Goal: Information Seeking & Learning: Learn about a topic

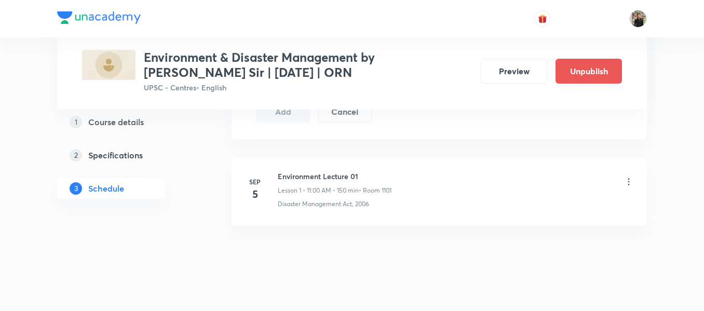
scroll to position [608, 0]
click at [310, 170] on h6 "Environment Lecture 01" at bounding box center [335, 170] width 114 height 11
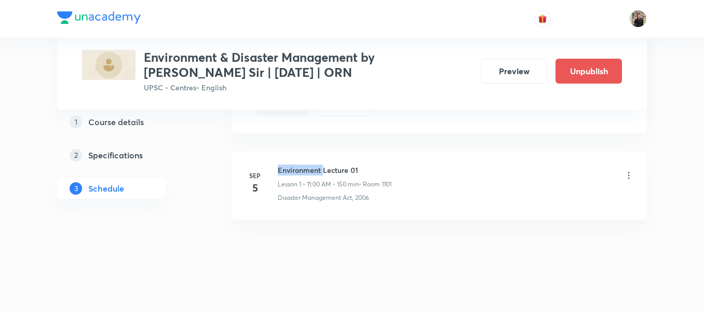
click at [310, 170] on h6 "Environment Lecture 01" at bounding box center [335, 170] width 114 height 11
copy h6 "Environment Lecture 01"
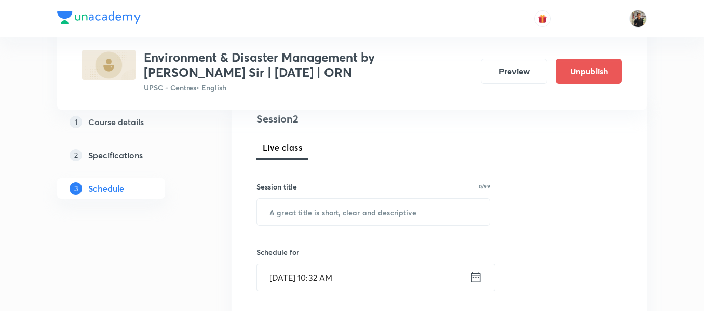
scroll to position [131, 0]
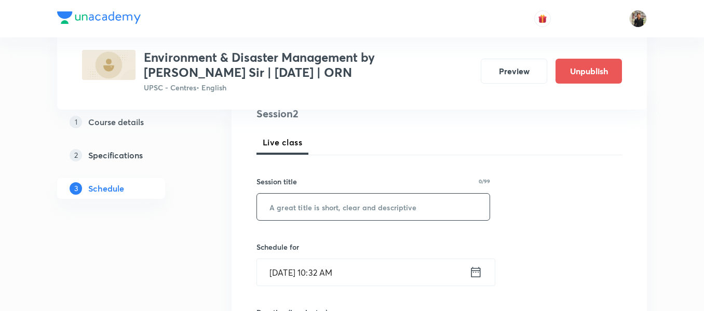
click at [299, 207] on input "text" at bounding box center [373, 207] width 233 height 26
paste input "Environment Lecture 01"
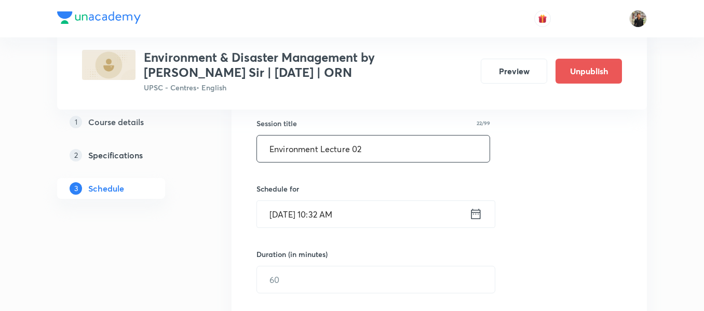
scroll to position [190, 0]
type input "Environment Lecture 02"
click at [480, 218] on icon at bounding box center [475, 213] width 9 height 10
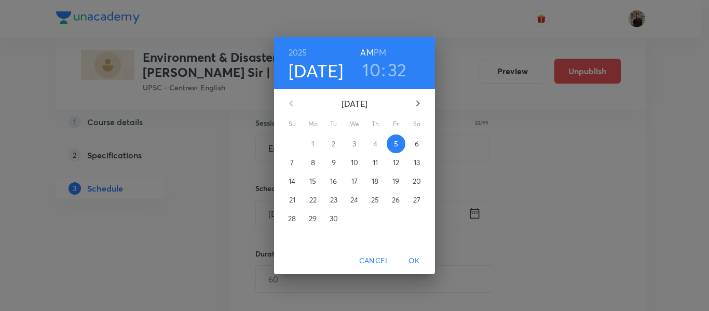
click at [418, 140] on p "6" at bounding box center [417, 144] width 4 height 10
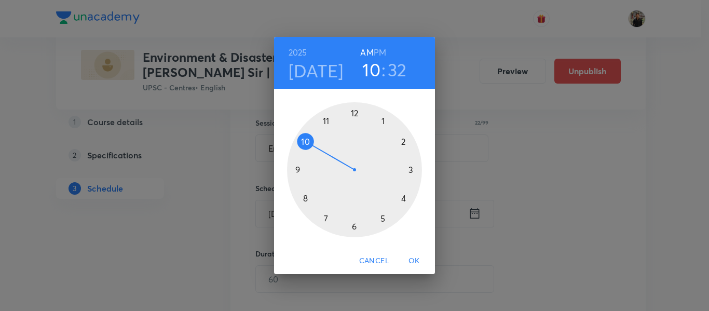
click at [327, 121] on div at bounding box center [354, 169] width 135 height 135
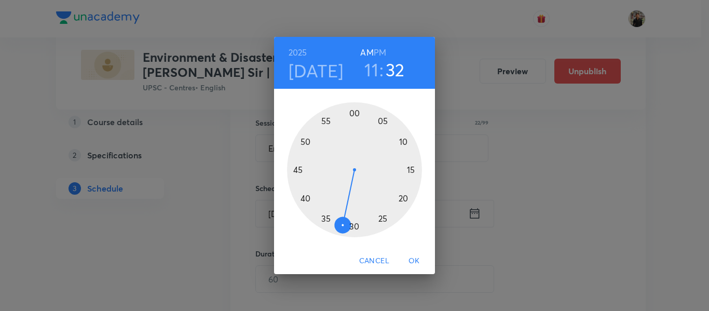
click at [353, 111] on div at bounding box center [354, 169] width 135 height 135
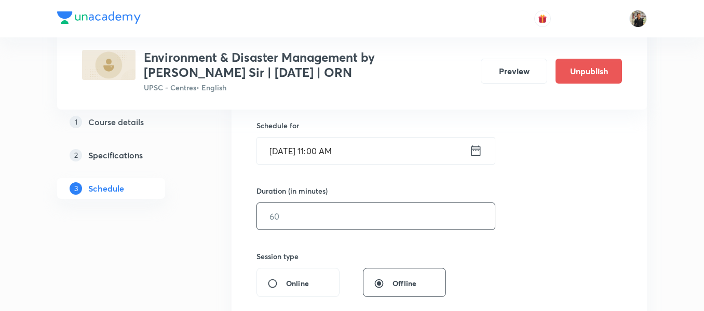
scroll to position [253, 0]
click at [344, 226] on input "text" at bounding box center [376, 215] width 238 height 26
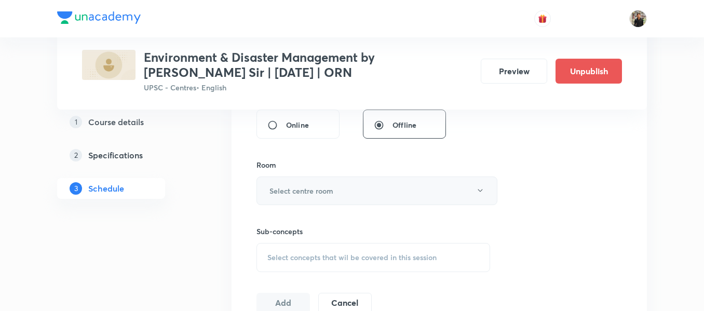
scroll to position [412, 0]
type input "150"
click at [342, 194] on button "Select centre room" at bounding box center [376, 190] width 241 height 29
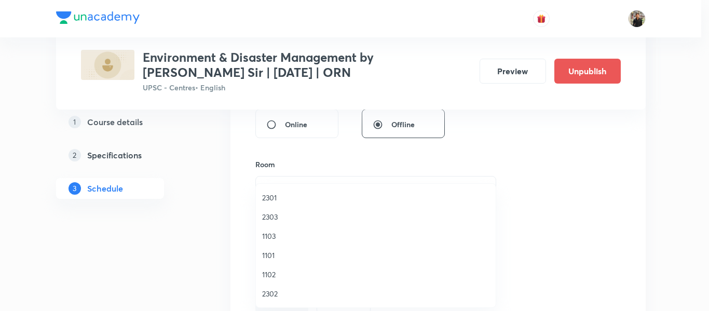
click at [268, 251] on span "1101" at bounding box center [375, 255] width 227 height 11
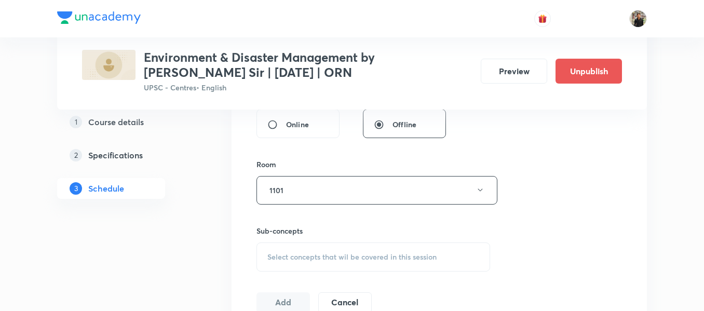
click at [294, 254] on span "Select concepts that wil be covered in this session" at bounding box center [351, 257] width 169 height 8
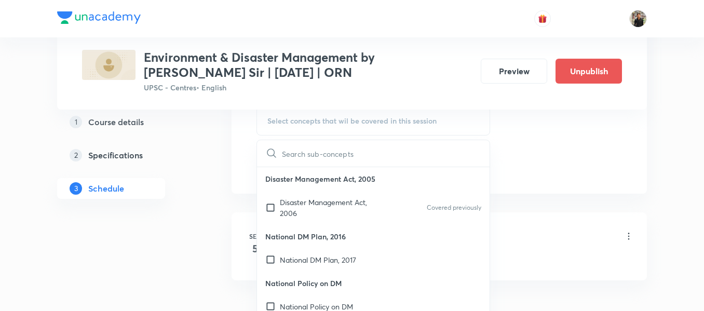
scroll to position [548, 0]
click at [267, 204] on input "checkbox" at bounding box center [272, 207] width 15 height 22
checkbox input "true"
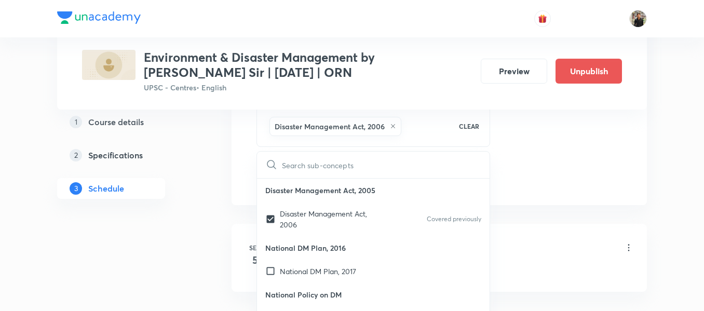
click at [189, 212] on div "1 Course details 2 Specifications 3 Schedule" at bounding box center [127, 5] width 141 height 730
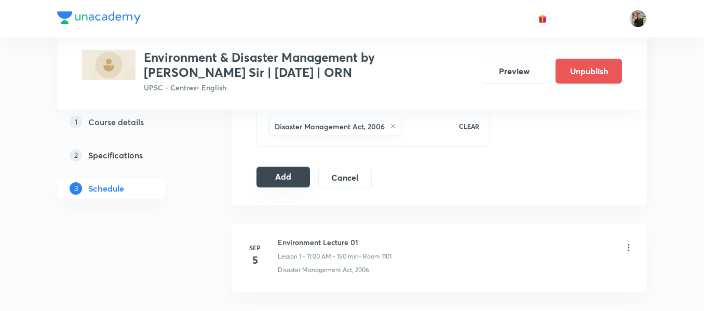
click at [291, 177] on button "Add" at bounding box center [282, 177] width 53 height 21
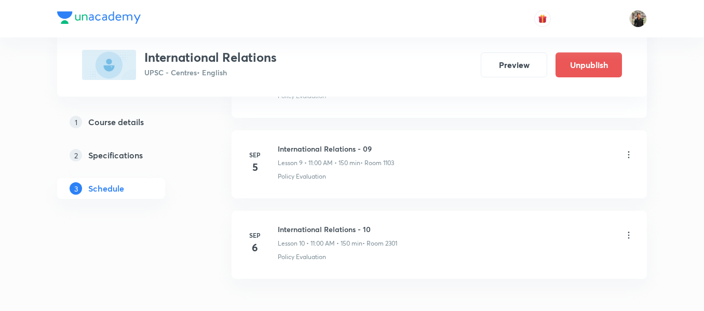
scroll to position [1261, 0]
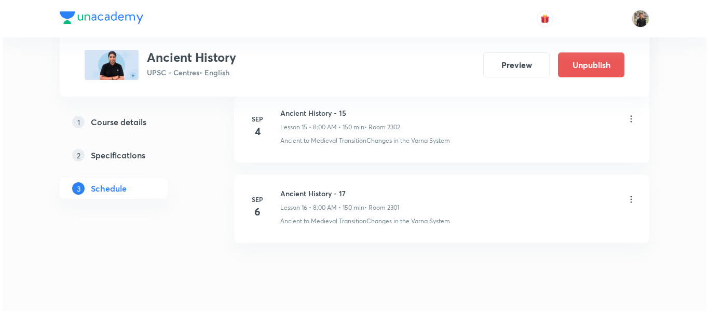
scroll to position [1778, 0]
click at [629, 202] on icon at bounding box center [628, 200] width 10 height 10
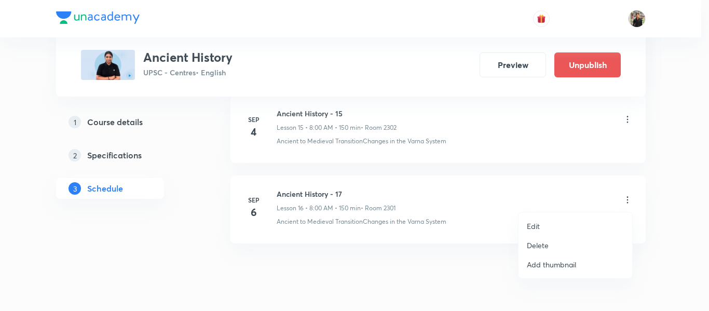
click at [564, 216] on li "Edit" at bounding box center [575, 225] width 114 height 19
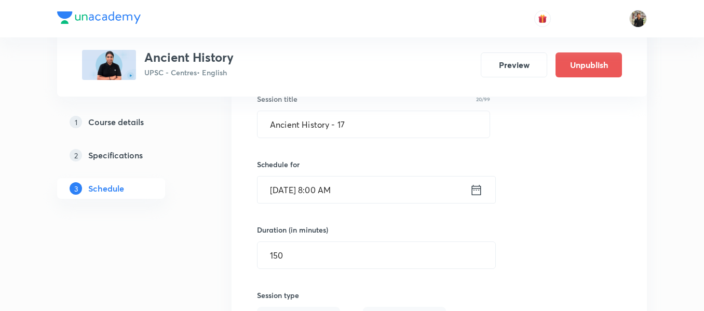
scroll to position [1362, 0]
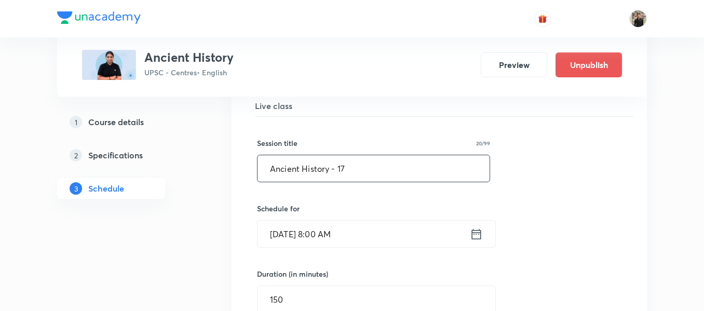
click at [460, 177] on input "Ancient History - 17" at bounding box center [373, 168] width 232 height 26
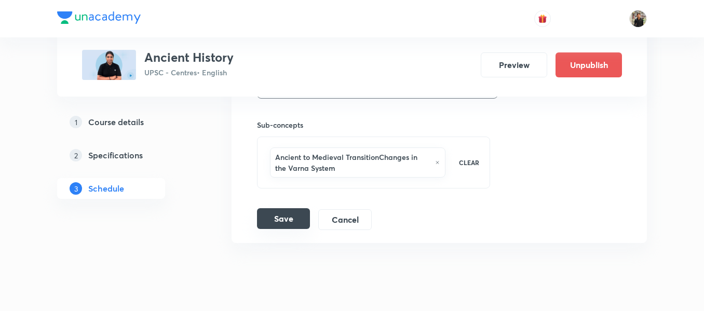
scroll to position [1715, 0]
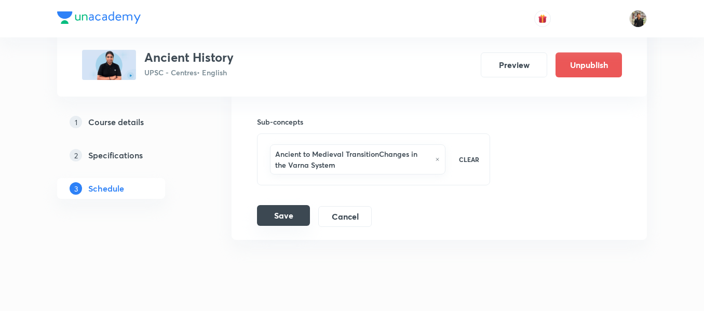
type input "Ancient History - 16"
click at [287, 213] on button "Save" at bounding box center [283, 215] width 53 height 21
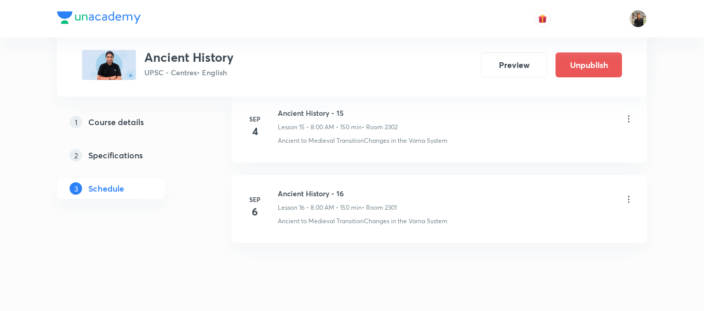
scroll to position [1331, 0]
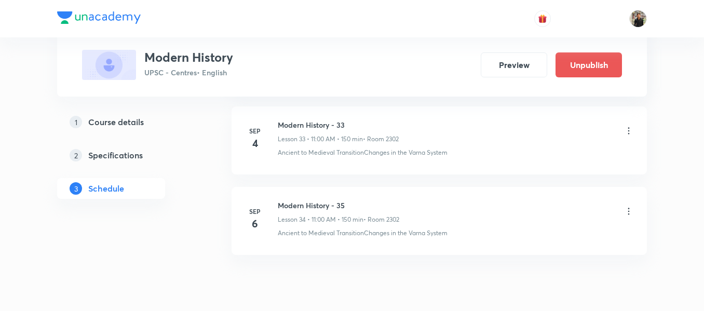
click at [630, 213] on icon at bounding box center [628, 211] width 10 height 10
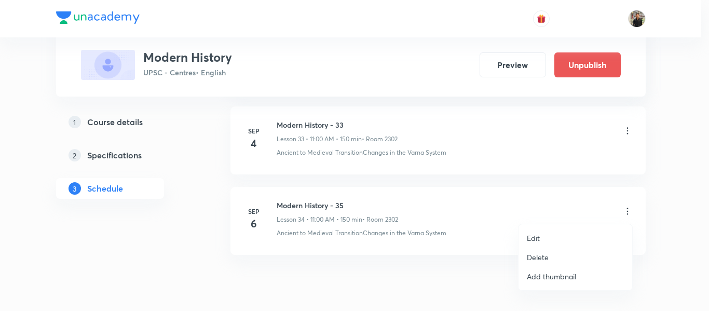
click at [540, 233] on p "Edit" at bounding box center [533, 238] width 13 height 11
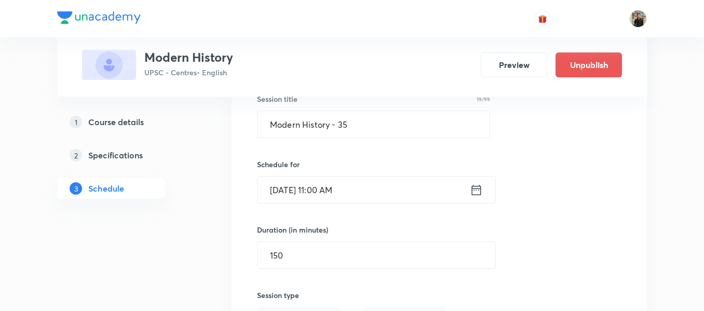
scroll to position [2830, 0]
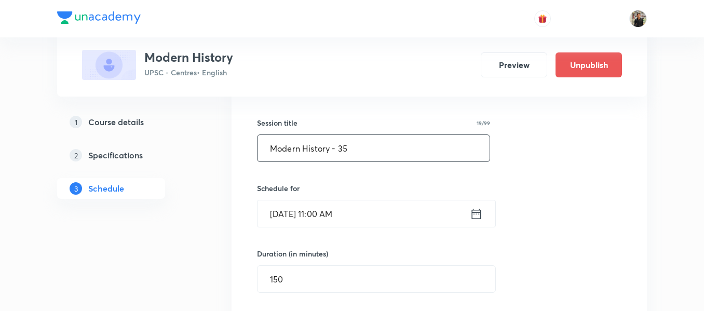
click at [428, 154] on input "Modern History - 35" at bounding box center [373, 148] width 232 height 26
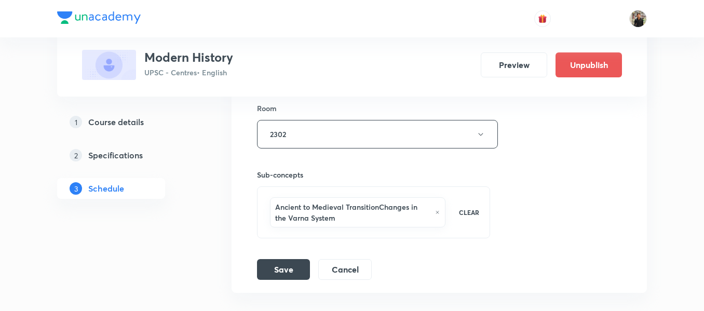
scroll to position [3189, 0]
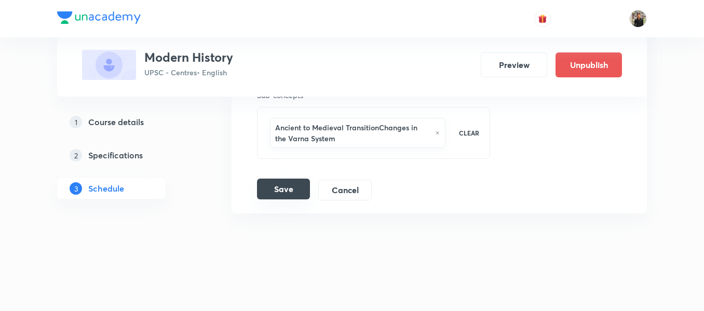
type input "Modern History - 34"
click at [289, 184] on button "Save" at bounding box center [283, 189] width 53 height 21
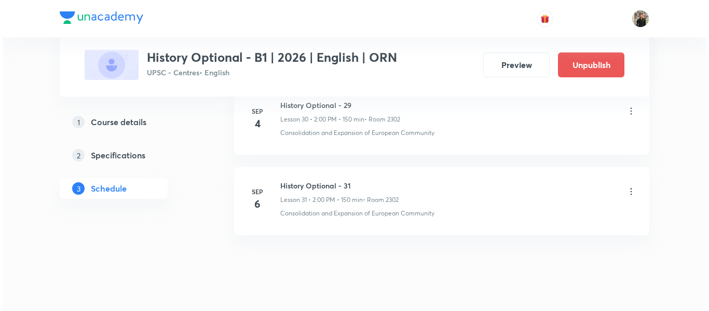
scroll to position [2993, 0]
click at [631, 189] on icon at bounding box center [628, 191] width 10 height 10
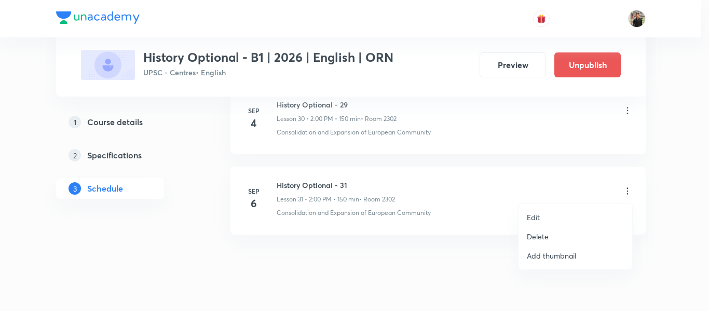
click at [540, 218] on p "Edit" at bounding box center [533, 217] width 13 height 11
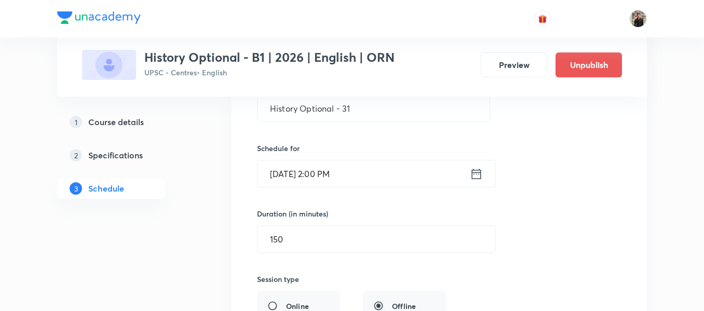
scroll to position [2628, 0]
click at [420, 123] on div "Session title 21/99 History Optional - 31 ​ Schedule for Sep 6, 2025, 2:00 PM ​…" at bounding box center [439, 289] width 364 height 463
click at [413, 106] on input "History Optional - 31" at bounding box center [373, 109] width 232 height 26
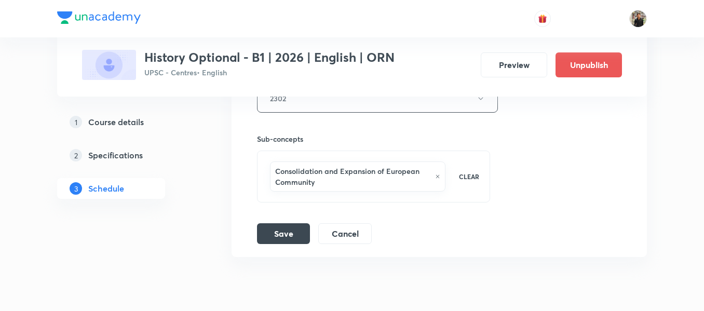
scroll to position [2905, 0]
type input "History Optional - 30"
click at [283, 230] on button "Save" at bounding box center [283, 232] width 53 height 21
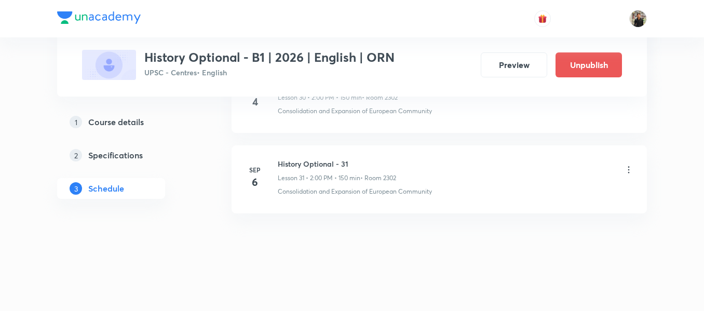
scroll to position [2538, 0]
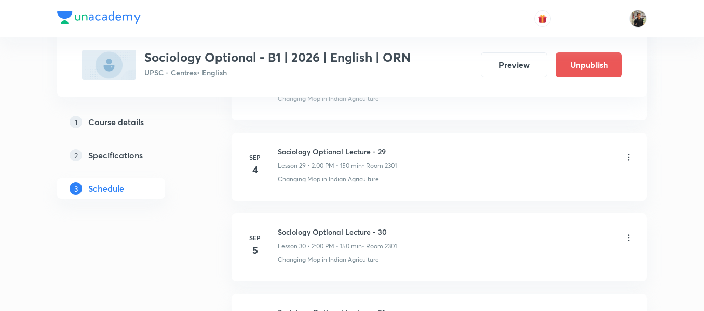
scroll to position [2933, 0]
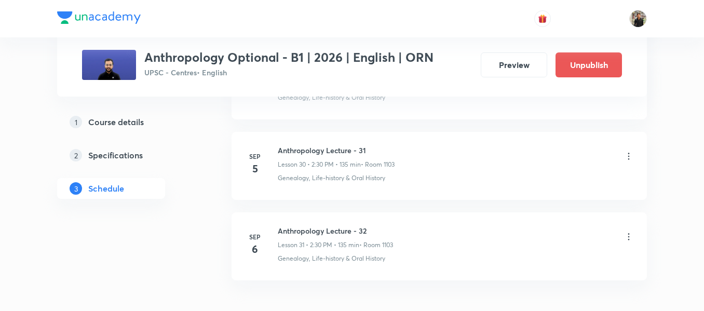
scroll to position [2939, 0]
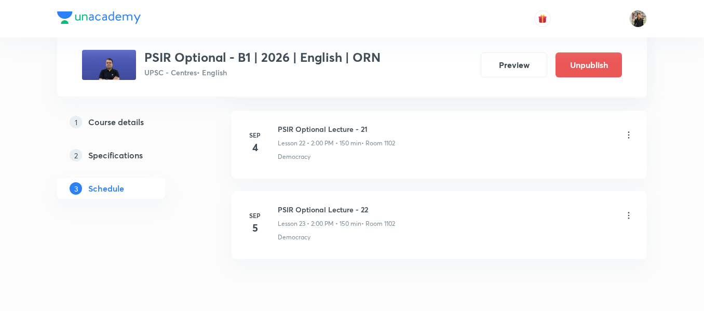
scroll to position [2371, 0]
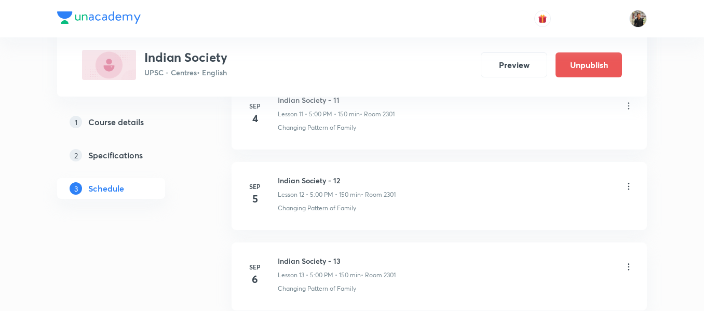
scroll to position [1470, 0]
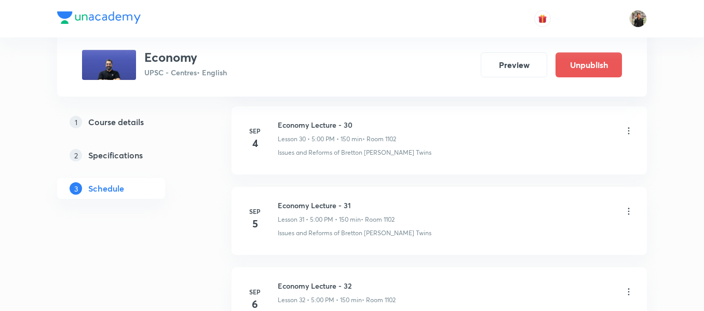
scroll to position [2974, 0]
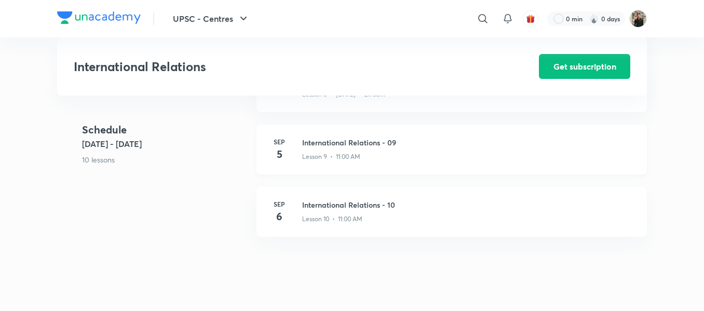
scroll to position [835, 0]
click at [330, 148] on h3 "International Relations - 09" at bounding box center [468, 142] width 332 height 11
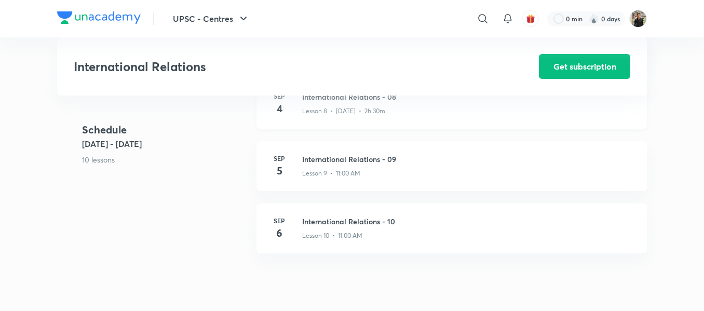
click at [335, 102] on h3 "International Relations - 08" at bounding box center [468, 96] width 332 height 11
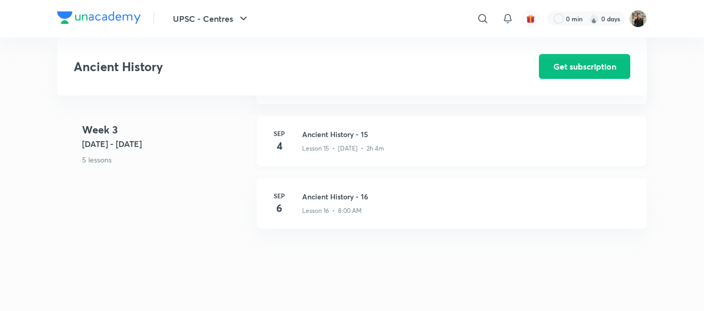
scroll to position [1160, 0]
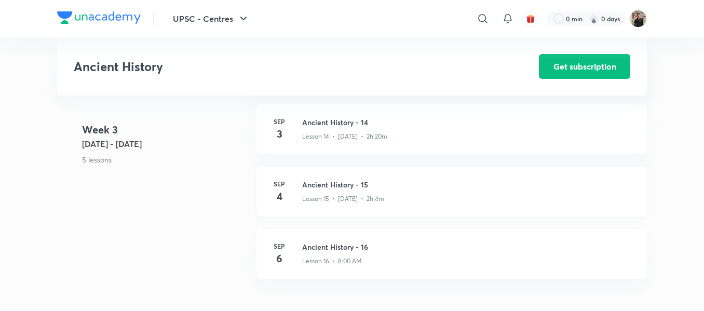
click at [313, 190] on h3 "Ancient History - 15" at bounding box center [468, 184] width 332 height 11
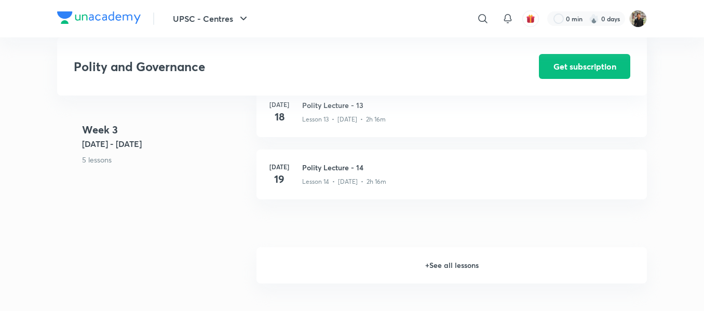
scroll to position [1234, 0]
click at [467, 262] on h6 "+ See all lessons" at bounding box center [451, 265] width 390 height 36
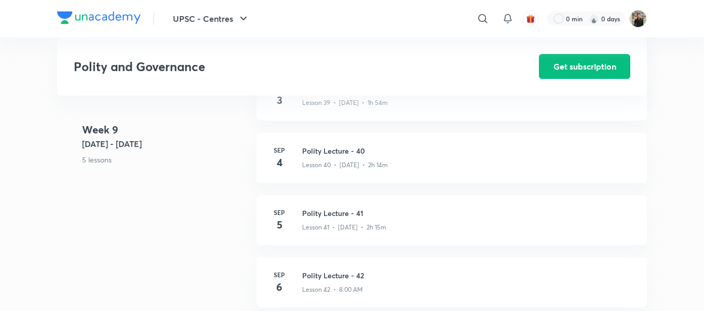
scroll to position [3210, 0]
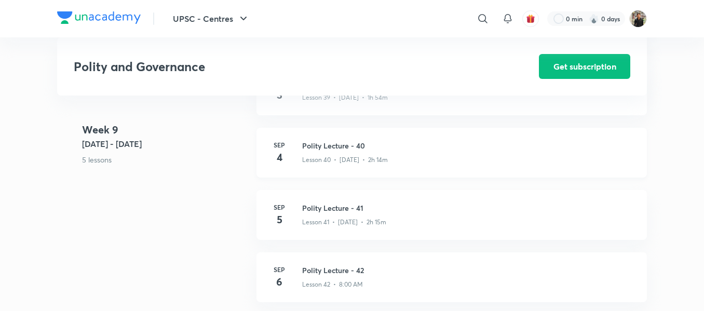
click at [340, 147] on h3 "Polity Lecture - 40" at bounding box center [468, 145] width 332 height 11
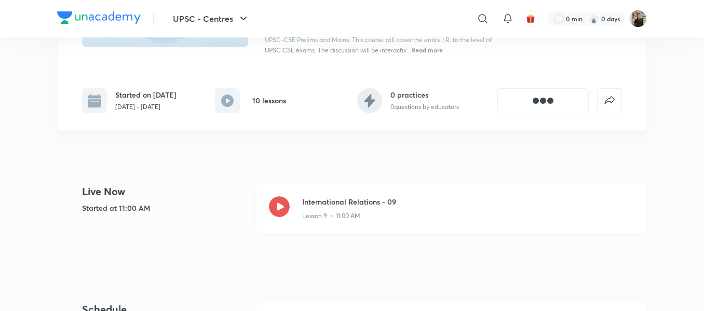
scroll to position [159, 0]
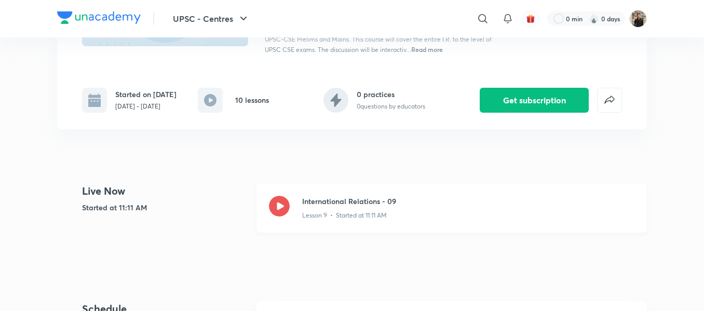
click at [279, 205] on icon at bounding box center [279, 206] width 21 height 21
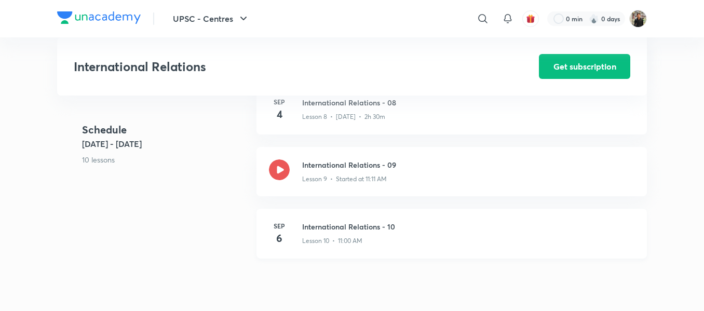
scroll to position [811, 0]
click at [318, 108] on h3 "International Relations - 08" at bounding box center [468, 103] width 332 height 11
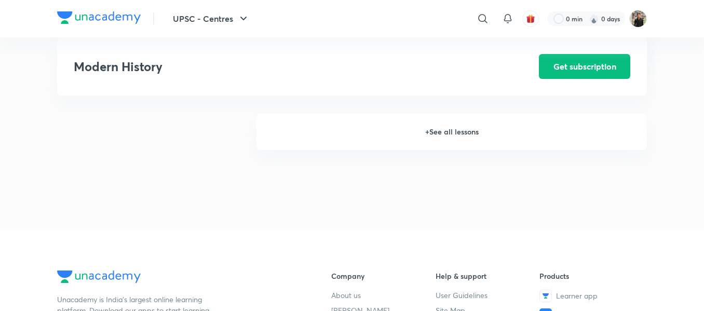
scroll to position [1264, 0]
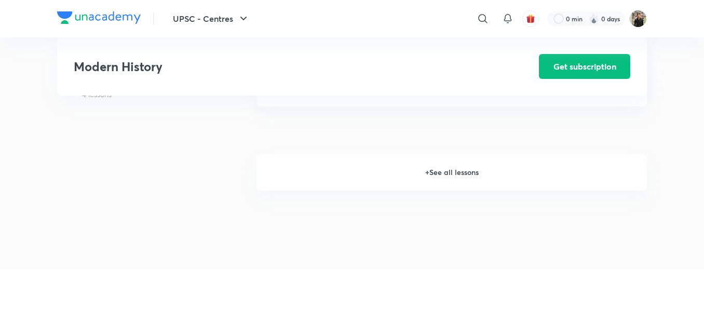
click at [442, 179] on h6 "+ See all lessons" at bounding box center [451, 172] width 390 height 36
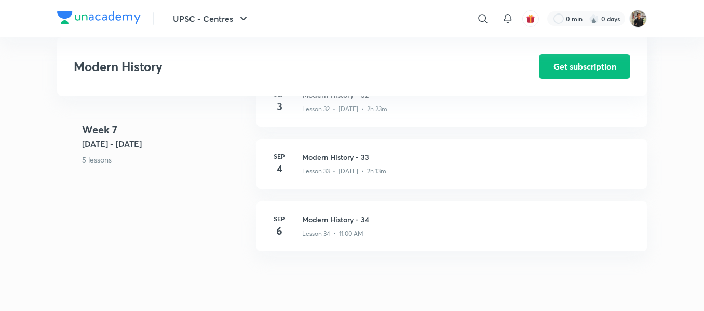
scroll to position [2650, 0]
click at [363, 160] on h3 "Modern History - 33" at bounding box center [468, 158] width 332 height 11
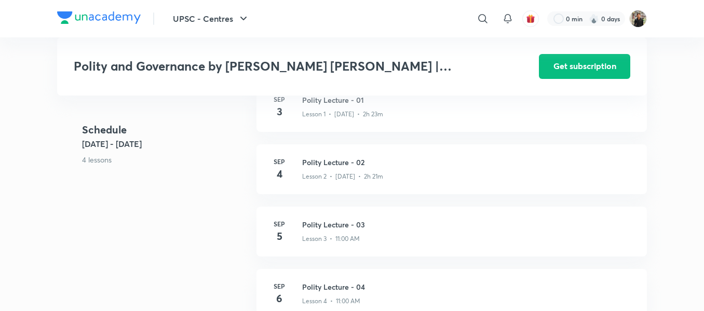
scroll to position [304, 0]
click at [344, 145] on div "Sep 4 Polity Lecture - 02 Lesson 2 • Sep 4 • 2h 21m" at bounding box center [451, 170] width 390 height 50
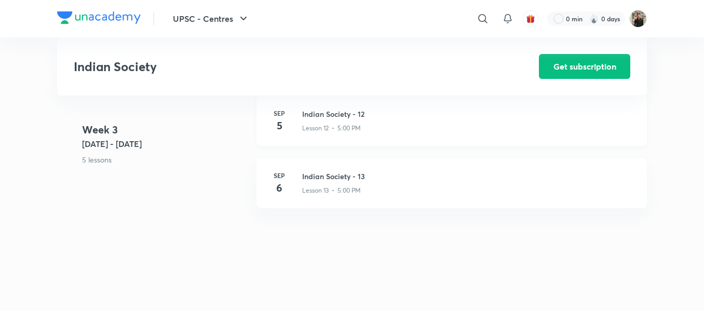
scroll to position [990, 0]
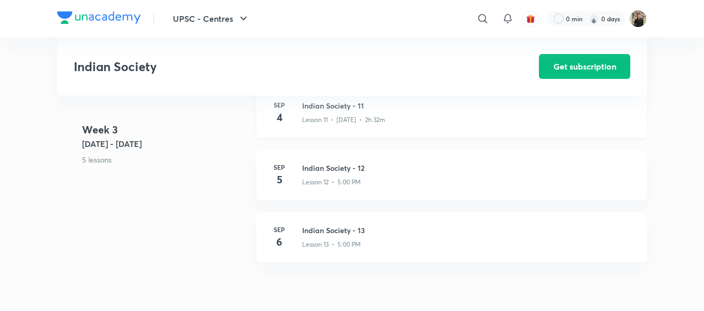
click at [308, 111] on h3 "Indian Society - 11" at bounding box center [468, 105] width 332 height 11
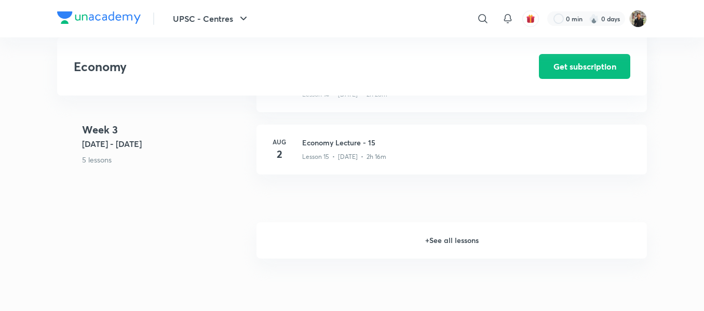
scroll to position [1319, 0]
click at [445, 238] on h6 "+ See all lessons" at bounding box center [451, 241] width 390 height 36
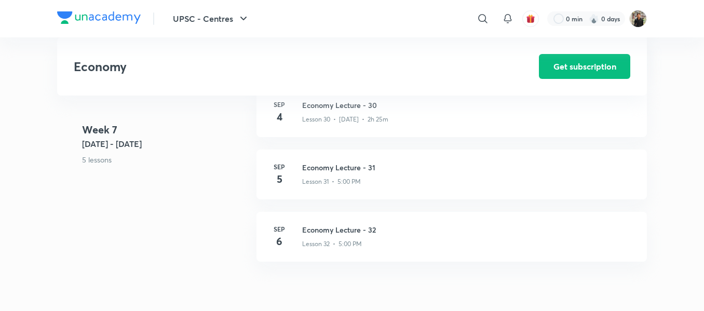
scroll to position [2514, 0]
click at [361, 110] on h3 "Economy Lecture - 30" at bounding box center [468, 106] width 332 height 11
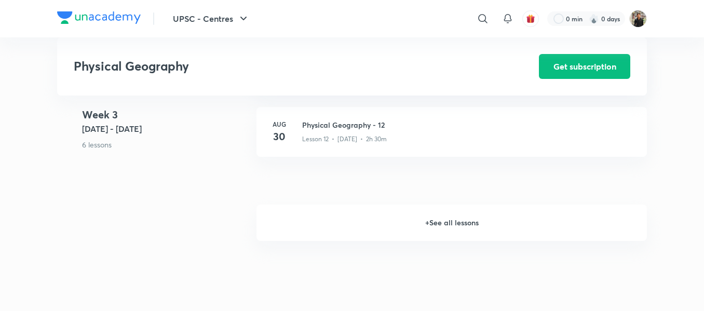
scroll to position [1141, 0]
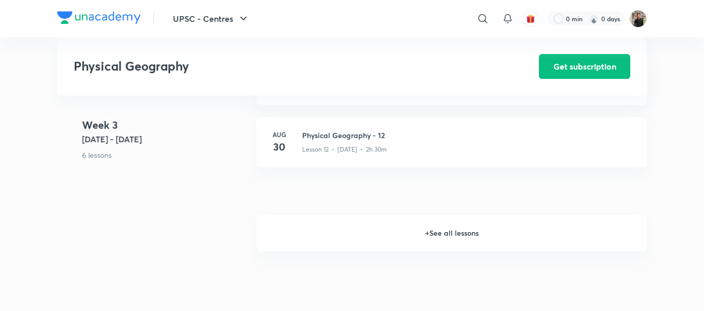
click at [434, 236] on h6 "+ See all lessons" at bounding box center [451, 233] width 390 height 36
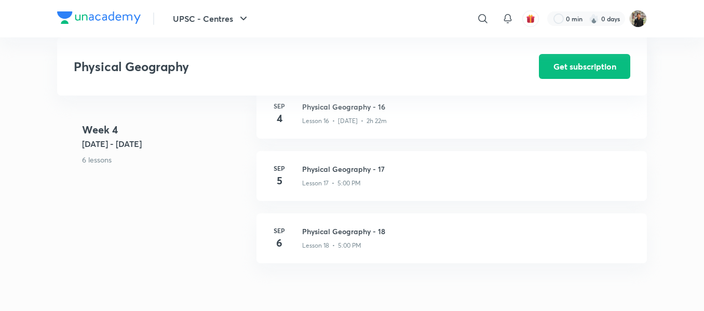
scroll to position [1473, 0]
click at [340, 108] on div "Sep 4 Physical Geography - 16 Lesson 16 • Sep 4 • 2h 22m" at bounding box center [451, 115] width 390 height 50
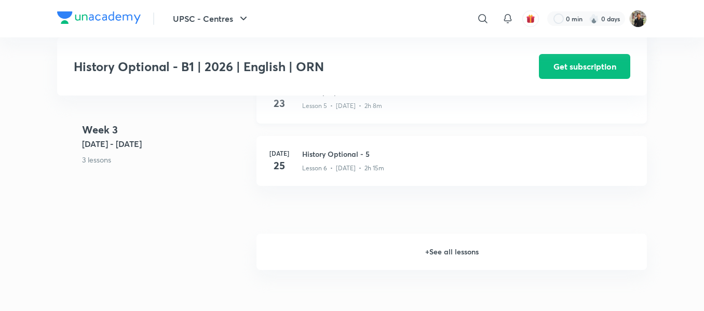
scroll to position [764, 0]
click at [437, 245] on h6 "+ See all lessons" at bounding box center [451, 251] width 390 height 36
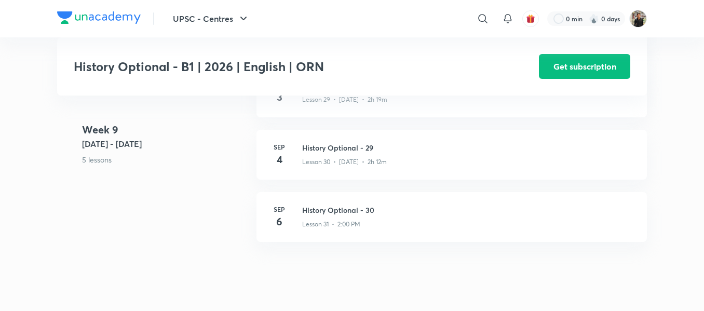
scroll to position [2595, 0]
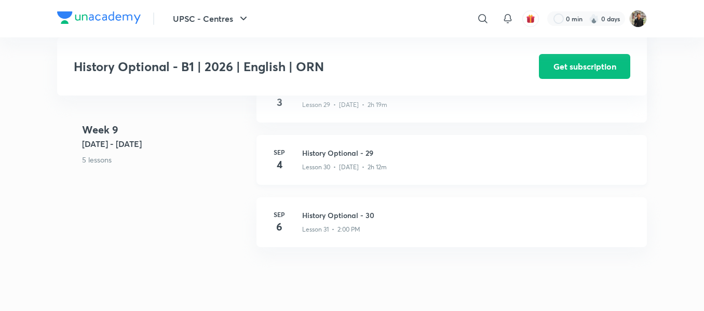
click at [341, 148] on h3 "History Optional - 29" at bounding box center [468, 152] width 332 height 11
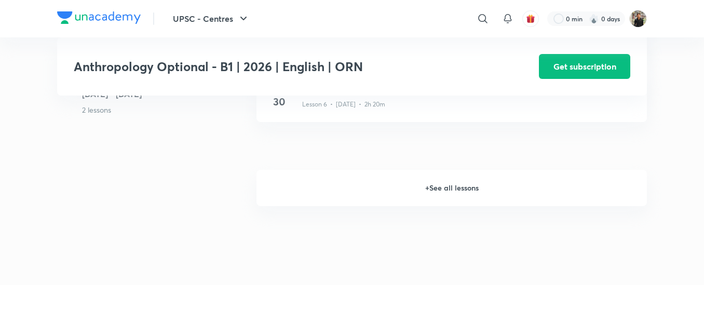
scroll to position [817, 0]
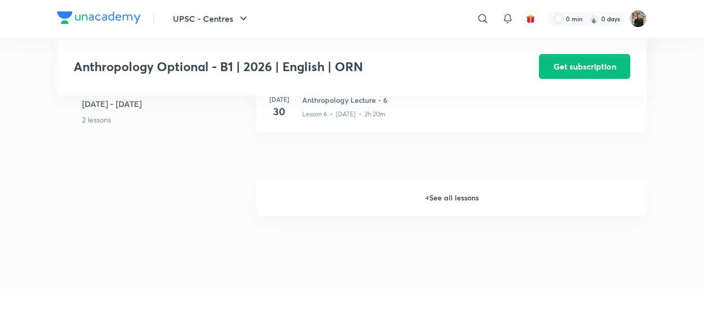
click at [451, 190] on h6 "+ See all lessons" at bounding box center [451, 198] width 390 height 36
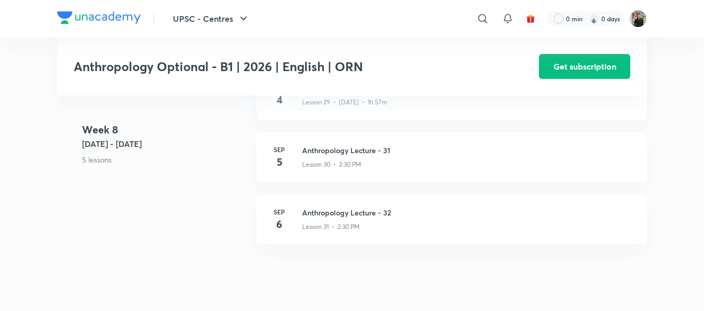
scroll to position [2511, 0]
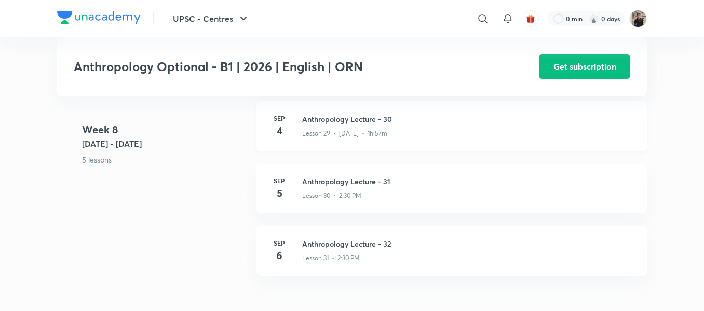
click at [317, 124] on h3 "Anthropology Lecture - 30" at bounding box center [468, 119] width 332 height 11
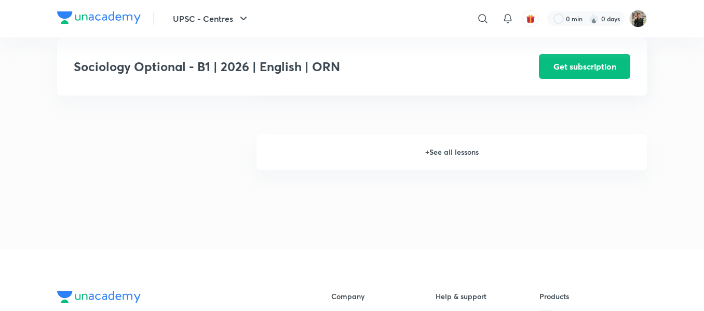
scroll to position [863, 0]
click at [443, 156] on h6 "+ See all lessons" at bounding box center [451, 152] width 390 height 36
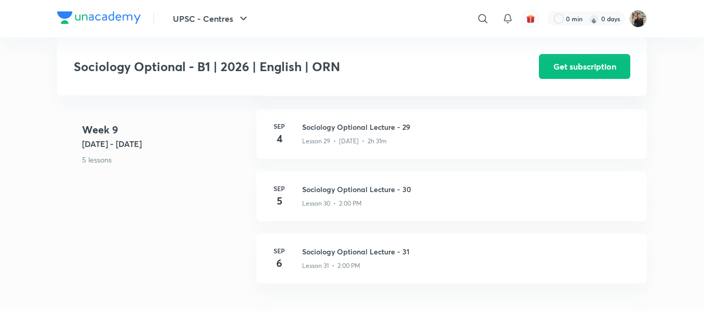
scroll to position [2556, 0]
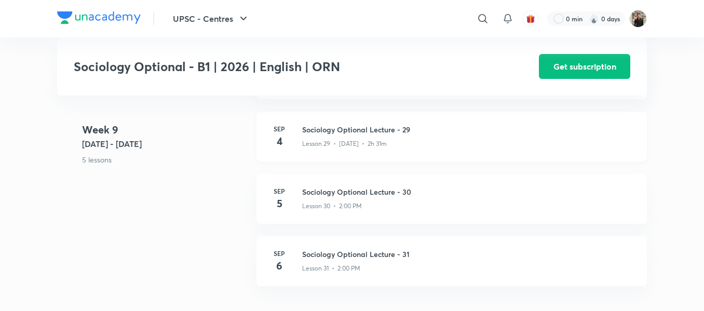
click at [358, 130] on h3 "Sociology Optional Lecture - 29" at bounding box center [468, 129] width 332 height 11
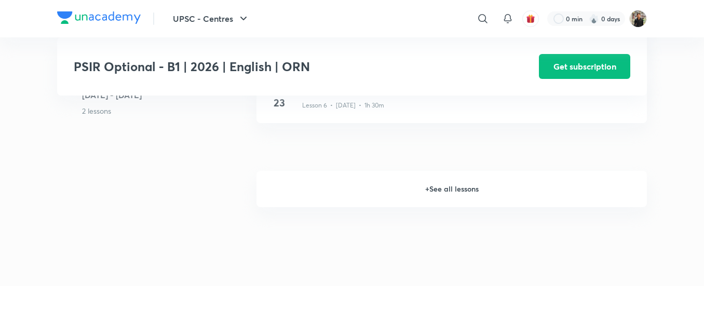
scroll to position [826, 0]
click at [439, 189] on h6 "+ See all lessons" at bounding box center [451, 189] width 390 height 36
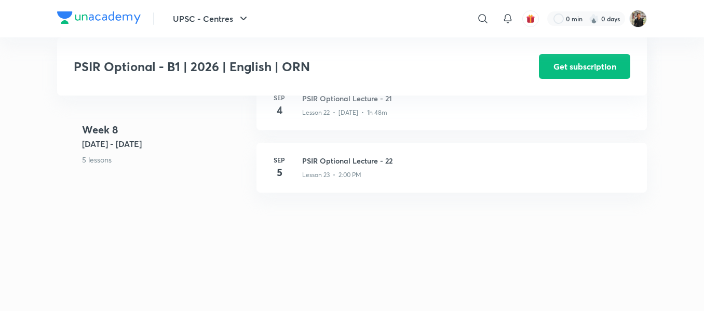
scroll to position [2079, 0]
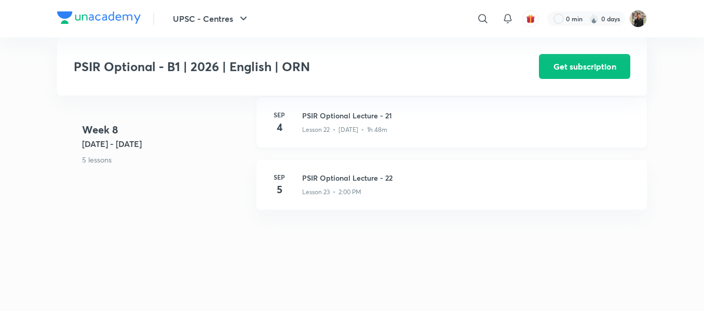
click at [365, 124] on div "Lesson 22 • Sep 4 • 1h 48m" at bounding box center [468, 127] width 332 height 13
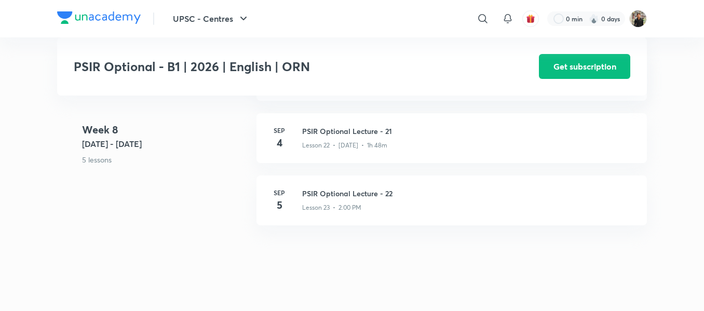
scroll to position [2069, 0]
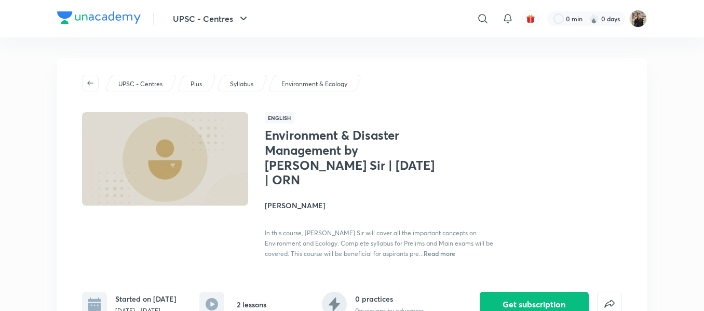
scroll to position [136, 0]
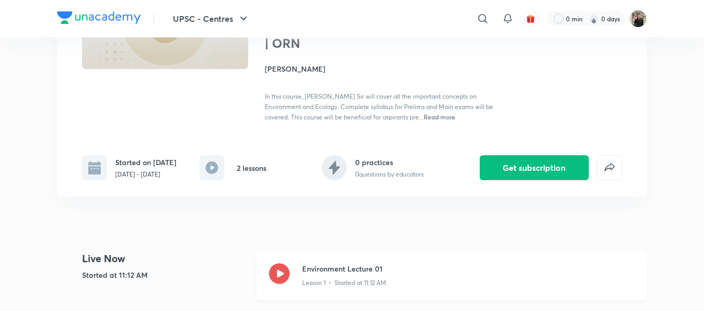
drag, startPoint x: 0, startPoint y: 0, endPoint x: 279, endPoint y: 271, distance: 389.0
click at [279, 271] on icon at bounding box center [279, 273] width 21 height 21
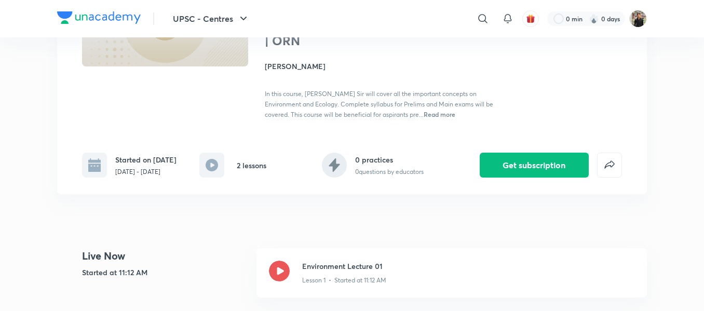
scroll to position [140, 0]
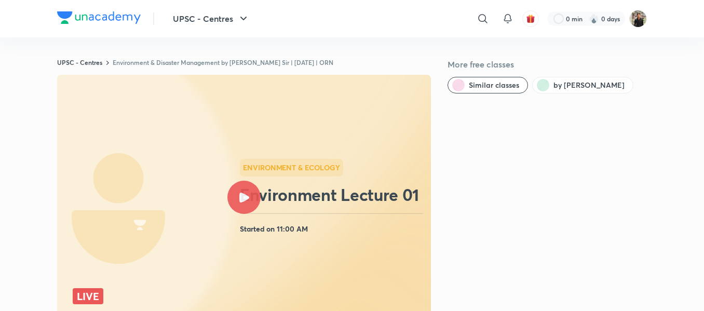
click at [249, 183] on div at bounding box center [243, 197] width 33 height 33
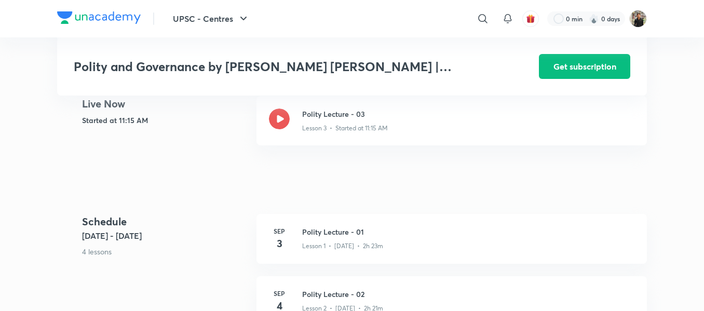
scroll to position [292, 0]
click at [279, 109] on icon at bounding box center [279, 118] width 21 height 21
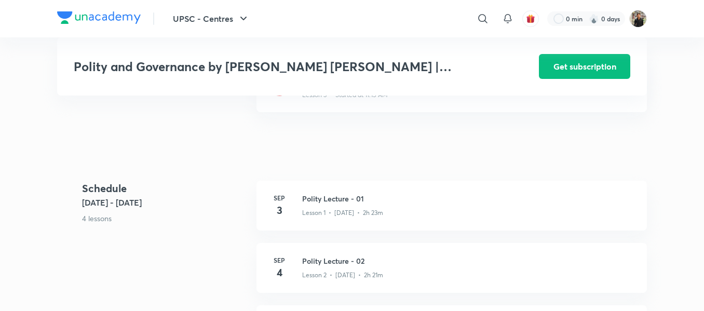
scroll to position [339, 0]
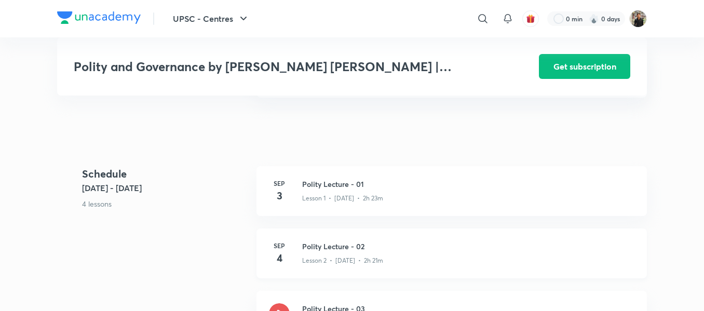
click at [297, 233] on div "Sep 4 Polity Lecture - 02 Lesson 2 • Sep 4 • 2h 21m" at bounding box center [451, 253] width 390 height 50
click at [308, 179] on h3 "Polity Lecture - 01" at bounding box center [468, 184] width 332 height 11
